Goal: Information Seeking & Learning: Find specific fact

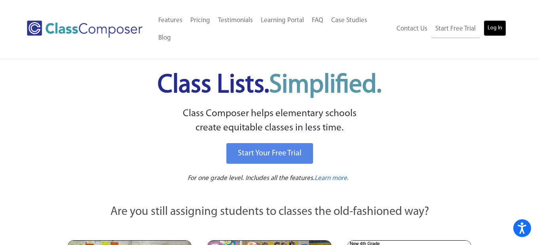
click at [501, 21] on link "Log In" at bounding box center [495, 28] width 23 height 16
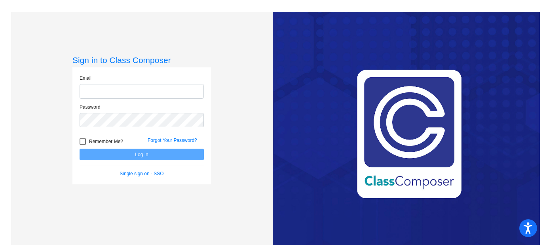
click at [146, 92] on input "email" at bounding box center [142, 91] width 124 height 15
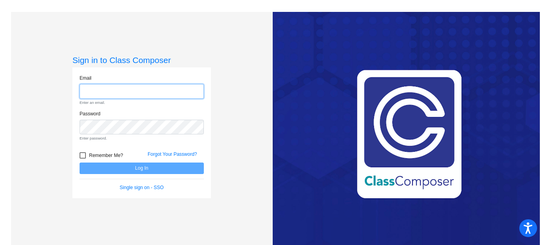
type input "couzenss@vailschooldistrict.org"
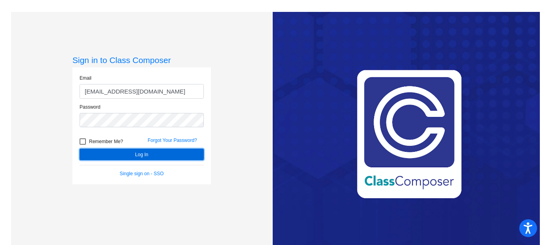
click at [173, 158] on button "Log In" at bounding box center [142, 154] width 124 height 11
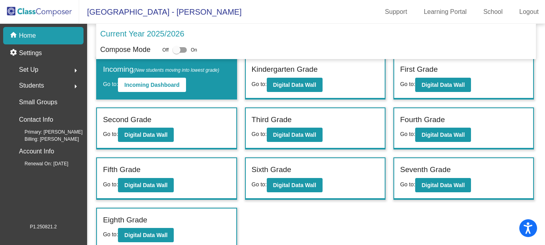
scroll to position [11, 0]
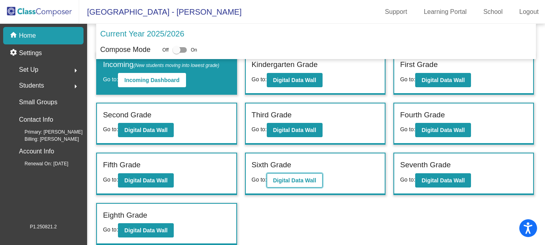
click at [286, 177] on b "Digital Data Wall" at bounding box center [294, 180] width 43 height 6
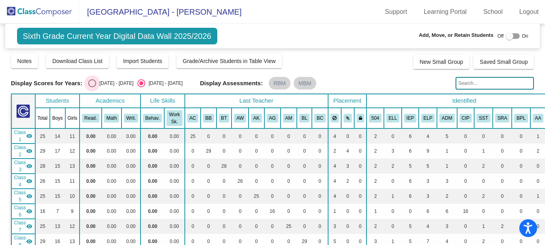
click at [88, 84] on div "Select an option" at bounding box center [92, 83] width 8 height 8
click at [92, 87] on input "2024 - 2025" at bounding box center [92, 87] width 0 height 0
radio input "true"
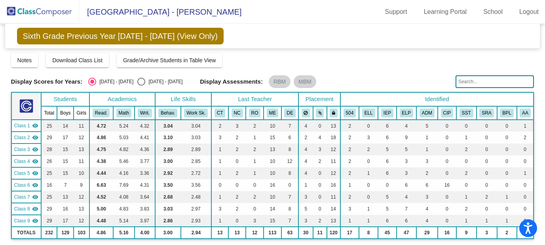
click at [465, 79] on input "text" at bounding box center [495, 81] width 78 height 13
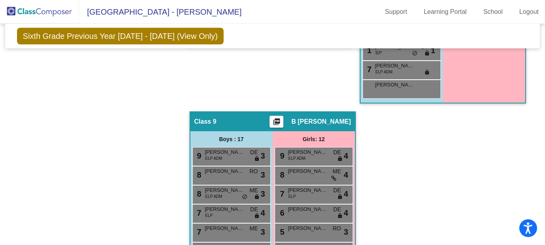
type input "carl"
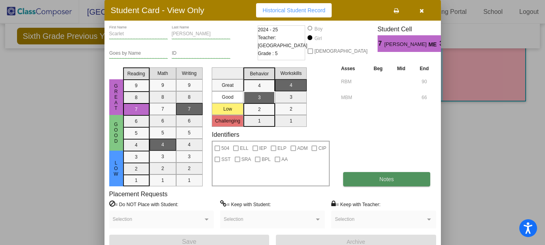
click at [381, 177] on span "Notes" at bounding box center [387, 179] width 15 height 6
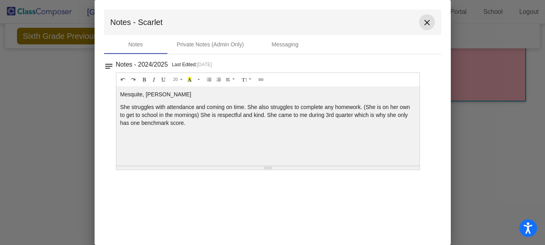
click at [430, 23] on mat-icon "close" at bounding box center [428, 23] width 10 height 10
